Goal: Navigation & Orientation: Find specific page/section

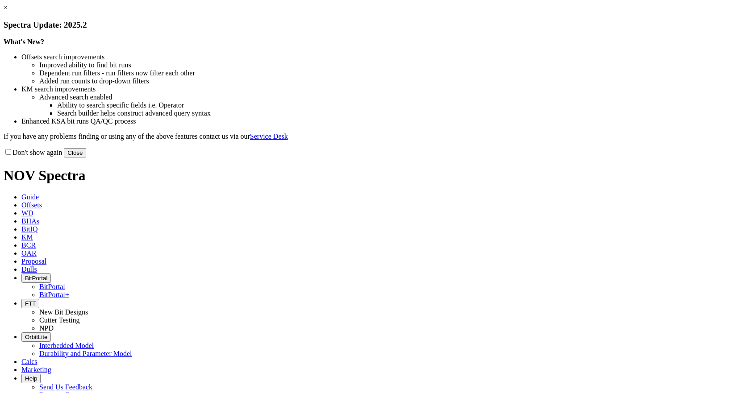
click at [86, 158] on button "Close" at bounding box center [75, 152] width 22 height 9
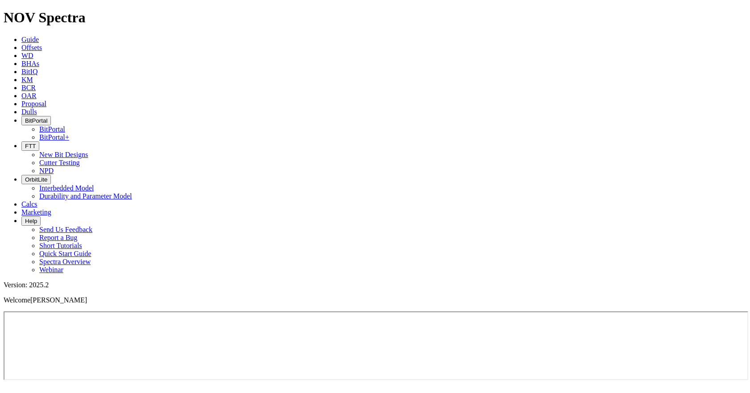
click at [46, 100] on link "Proposal" at bounding box center [33, 104] width 25 height 8
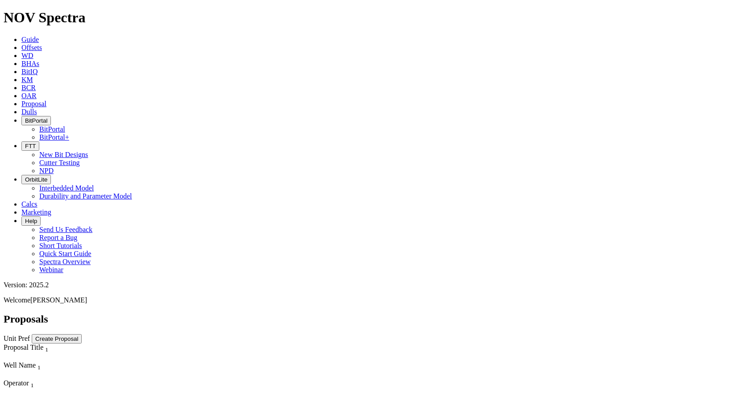
click at [47, 117] on span "BitPortal" at bounding box center [36, 120] width 22 height 7
click at [69, 134] on link "BitPortal+" at bounding box center [54, 138] width 30 height 8
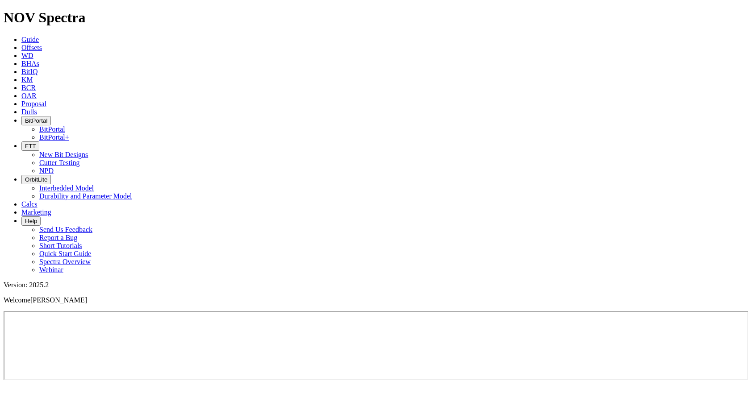
click at [47, 117] on span "BitPortal" at bounding box center [36, 120] width 22 height 7
click at [65, 126] on link "BitPortal" at bounding box center [52, 130] width 26 height 8
click at [51, 116] on button "BitPortal" at bounding box center [35, 120] width 29 height 9
click at [69, 134] on link "BitPortal+" at bounding box center [54, 138] width 30 height 8
